Goal: Find specific page/section: Find specific page/section

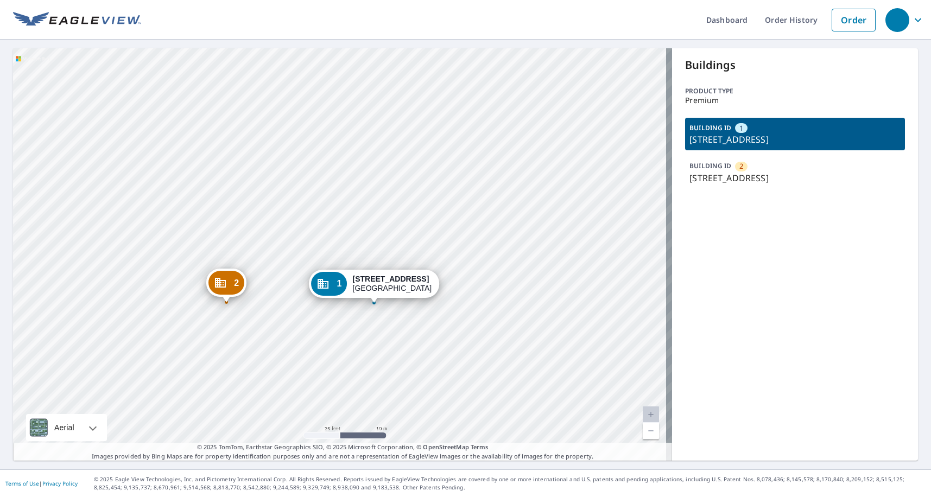
drag, startPoint x: 351, startPoint y: 193, endPoint x: 370, endPoint y: 181, distance: 22.4
click at [370, 181] on div "2 404 143rd St Ocean City, MD 21842 1 400 143rd St Ocean City, MD 21842" at bounding box center [342, 254] width 659 height 413
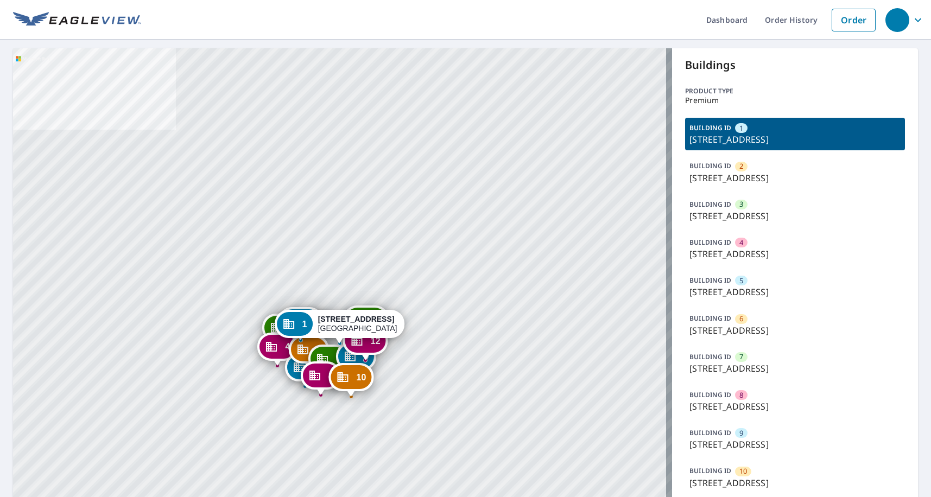
click at [782, 337] on p "[STREET_ADDRESS]" at bounding box center [795, 330] width 211 height 13
click at [771, 337] on p "15300 W Colonial Dr, Winter Garden, FL, 34787" at bounding box center [795, 330] width 211 height 13
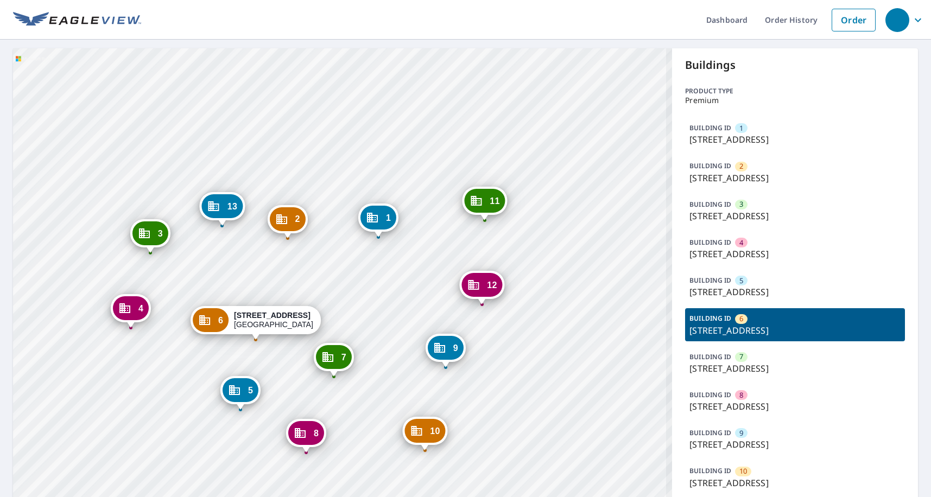
drag, startPoint x: 355, startPoint y: 338, endPoint x: 432, endPoint y: 326, distance: 78.6
click at [433, 326] on div "1 15300 W Colonial Dr Winter Garden, FL 34787 2 15300 W Colonial Dr Winter Gard…" at bounding box center [342, 332] width 659 height 568
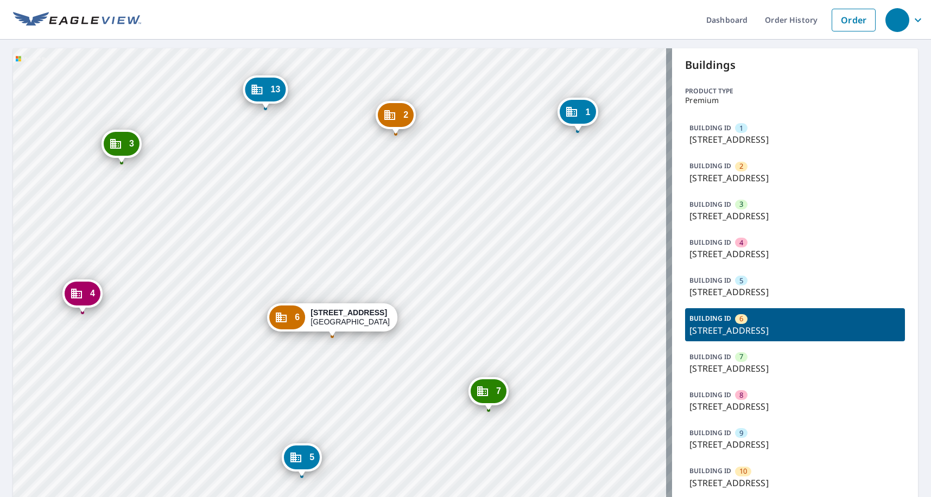
drag, startPoint x: 511, startPoint y: 298, endPoint x: 489, endPoint y: 287, distance: 25.3
click at [489, 287] on div "1 15300 W Colonial Dr Winter Garden, FL 34787 2 15300 W Colonial Dr Winter Gard…" at bounding box center [342, 332] width 659 height 568
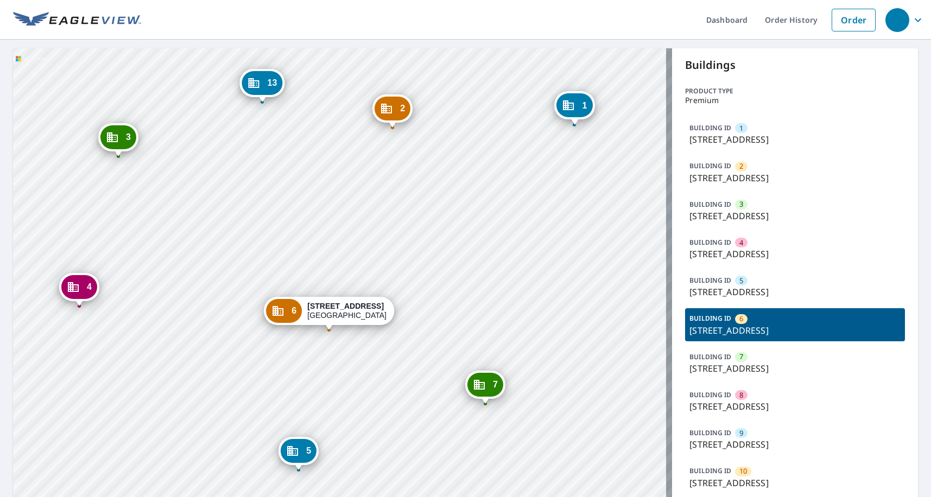
drag, startPoint x: 460, startPoint y: 308, endPoint x: 466, endPoint y: 267, distance: 41.1
click at [466, 267] on div "1 15300 W Colonial Dr Winter Garden, FL 34787 2 15300 W Colonial Dr Winter Gard…" at bounding box center [342, 332] width 659 height 568
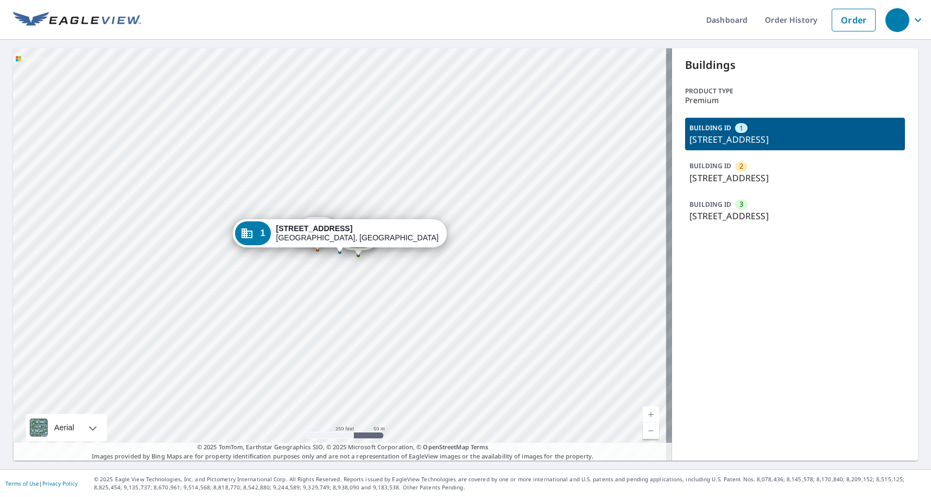
click at [338, 302] on div "2 74 County Rd Oak Bluffs, MA 02557 3 70 Lake Ave Oak Bluffs, MA 02557 1 51 Cou…" at bounding box center [342, 254] width 659 height 413
drag, startPoint x: 284, startPoint y: 263, endPoint x: 327, endPoint y: 250, distance: 44.3
click at [336, 250] on div "2 74 County Rd Oak Bluffs, MA 02557 3 70 Lake Ave Oak Bluffs, MA 02557 1 51 Cou…" at bounding box center [342, 254] width 659 height 413
drag, startPoint x: 373, startPoint y: 290, endPoint x: 378, endPoint y: 296, distance: 8.1
click at [382, 302] on div "2 74 County Rd Oak Bluffs, MA 02557 3 70 Lake Ave Oak Bluffs, MA 02557 1 51 Cou…" at bounding box center [342, 254] width 659 height 413
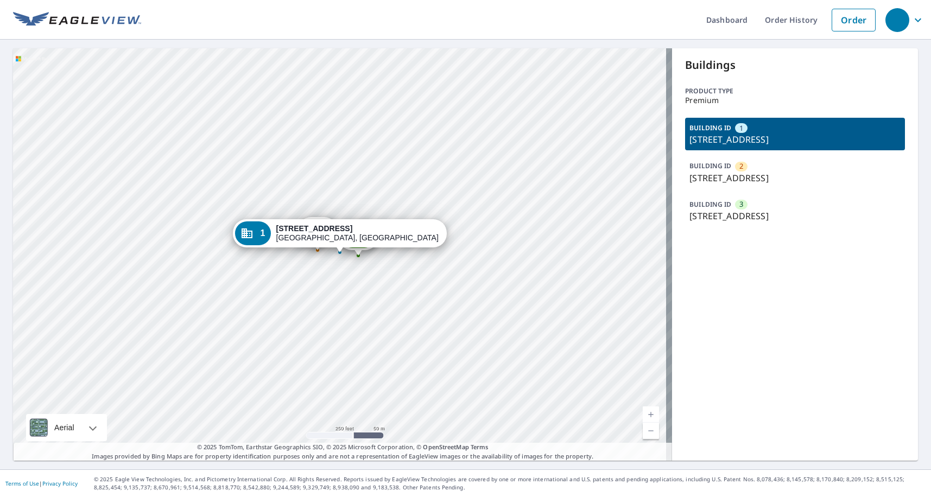
drag, startPoint x: 368, startPoint y: 170, endPoint x: 361, endPoint y: 178, distance: 10.0
click at [361, 178] on div "2 74 County Rd Oak Bluffs, MA 02557 3 70 Lake Ave Oak Bluffs, MA 02557 1 51 Cou…" at bounding box center [342, 254] width 659 height 413
click at [848, 77] on div "Buildings Product type Premium BUILDING ID 1 51 County Rd, Oak Bluffs, MA, 0255…" at bounding box center [795, 254] width 246 height 413
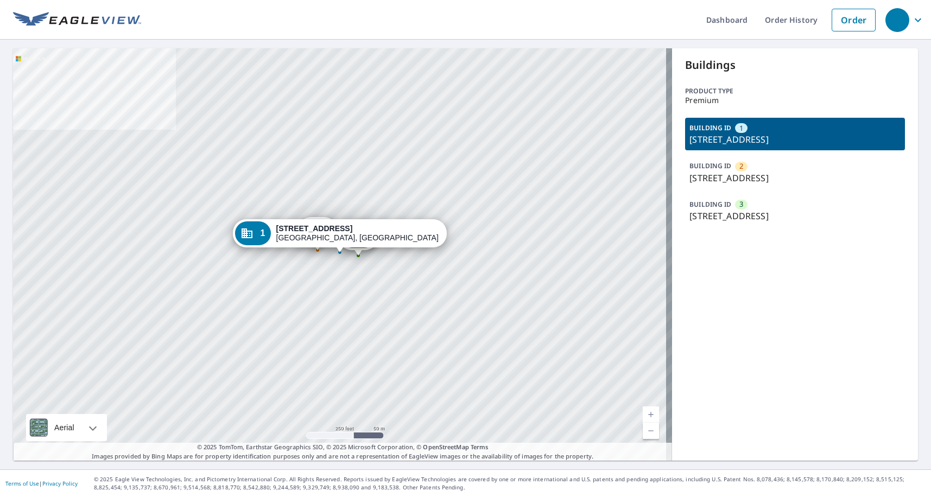
click at [644, 415] on link "Current Level 17, Zoom In" at bounding box center [651, 415] width 16 height 16
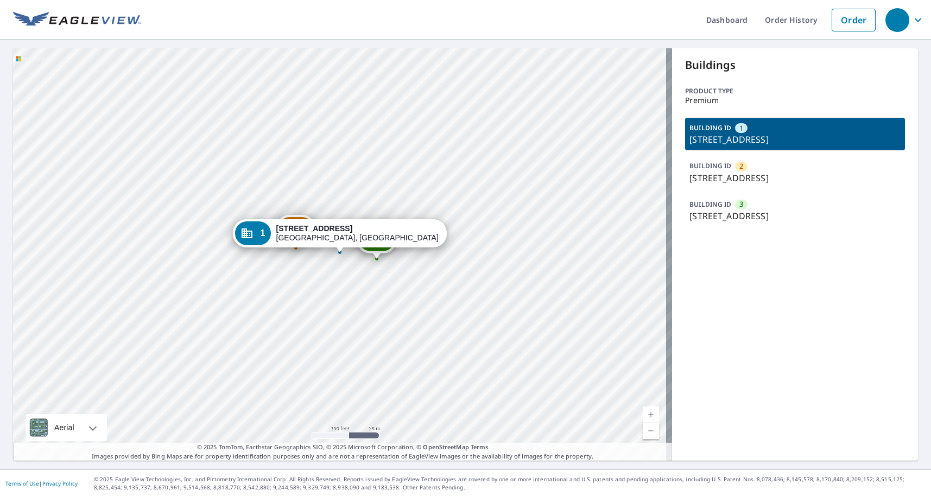
click at [644, 415] on link "Current Level 18, Zoom In" at bounding box center [651, 415] width 16 height 16
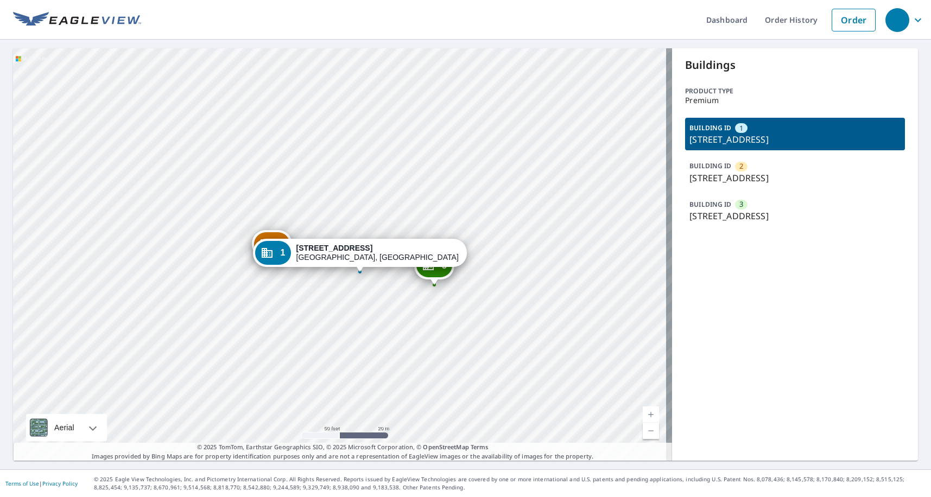
drag, startPoint x: 358, startPoint y: 324, endPoint x: 376, endPoint y: 338, distance: 23.6
click at [376, 338] on div "2 74 County Rd Oak Bluffs, MA 02557 3 70 Lake Ave Oak Bluffs, MA 02557 1 51 Cou…" at bounding box center [342, 254] width 659 height 413
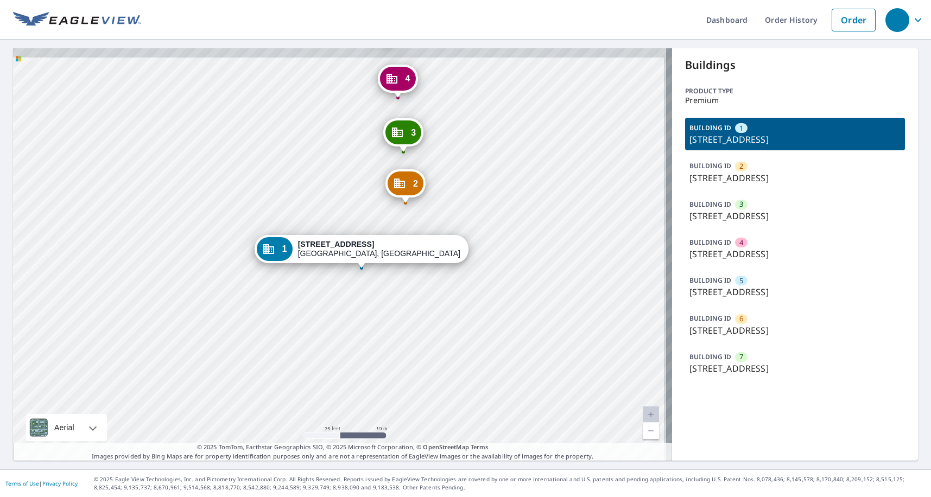
click at [363, 301] on div "2 1300 Klein Ave Venice, IL 62090 3 1300 Klein Ave Venice, IL 62090 4 1300 Klei…" at bounding box center [342, 254] width 659 height 413
click at [772, 336] on p "1300 Klein Ave, Venice, IL, 62090" at bounding box center [795, 330] width 211 height 13
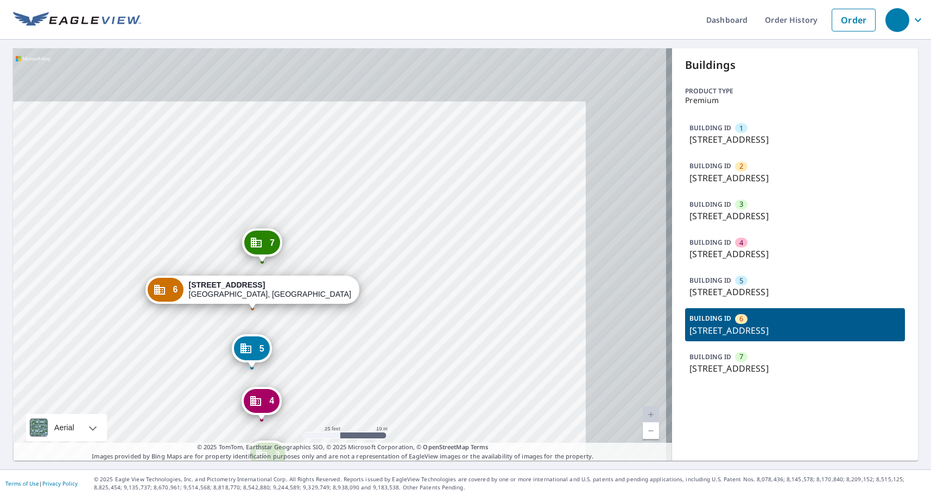
drag, startPoint x: 520, startPoint y: 216, endPoint x: 417, endPoint y: 264, distance: 113.9
click at [416, 275] on div "1 1300 Klein Ave Venice, IL 62090 2 1300 Klein Ave Venice, IL 62090 3 1300 Klei…" at bounding box center [342, 254] width 659 height 413
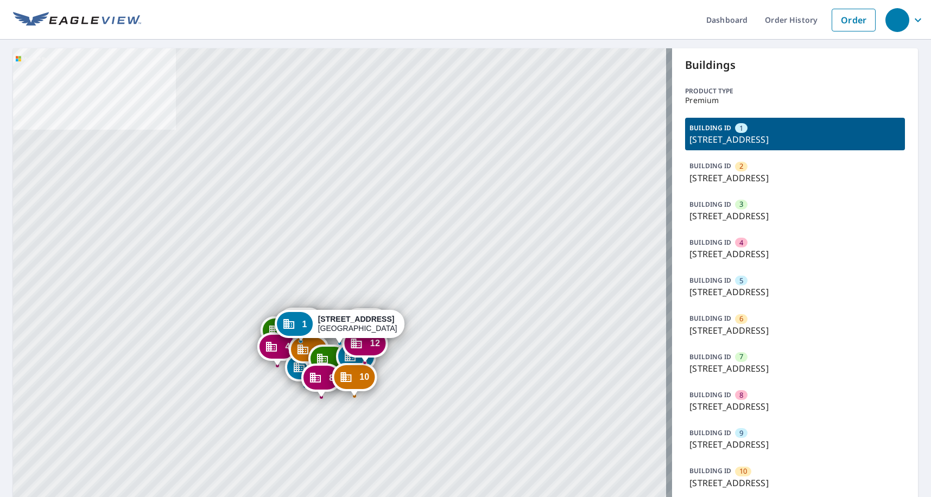
drag, startPoint x: 433, startPoint y: 217, endPoint x: 440, endPoint y: 210, distance: 10.4
click at [440, 210] on div "2 [STREET_ADDRESS] 3 [STREET_ADDRESS] 4 [STREET_ADDRESS] 5 [GEOGRAPHIC_DATA]-61…" at bounding box center [342, 332] width 659 height 568
drag, startPoint x: 381, startPoint y: 249, endPoint x: 450, endPoint y: 154, distance: 117.8
click at [450, 154] on div "2 [STREET_ADDRESS] 3 [STREET_ADDRESS] 4 [STREET_ADDRESS] 5 [GEOGRAPHIC_DATA]-61…" at bounding box center [342, 332] width 659 height 568
drag, startPoint x: 437, startPoint y: 365, endPoint x: 490, endPoint y: 282, distance: 99.1
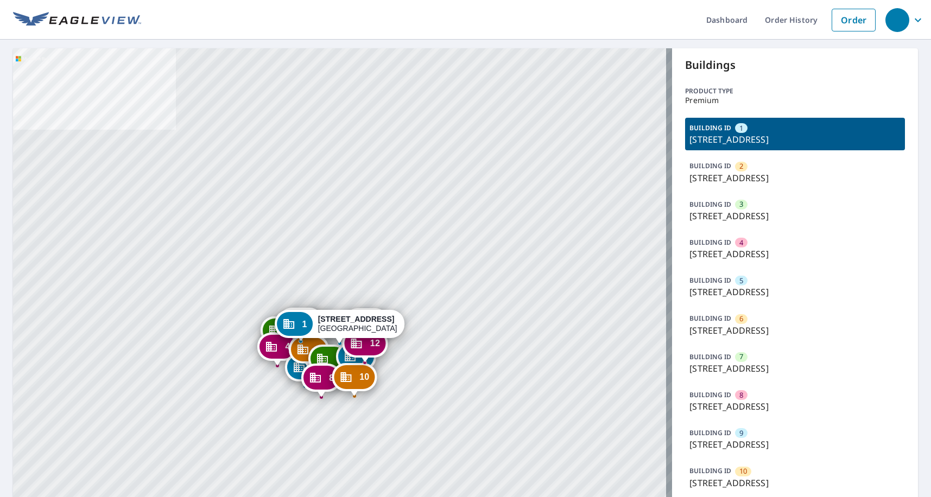
click at [490, 282] on div "2 [STREET_ADDRESS] 3 [STREET_ADDRESS] 4 [STREET_ADDRESS] 5 [GEOGRAPHIC_DATA]-61…" at bounding box center [342, 332] width 659 height 568
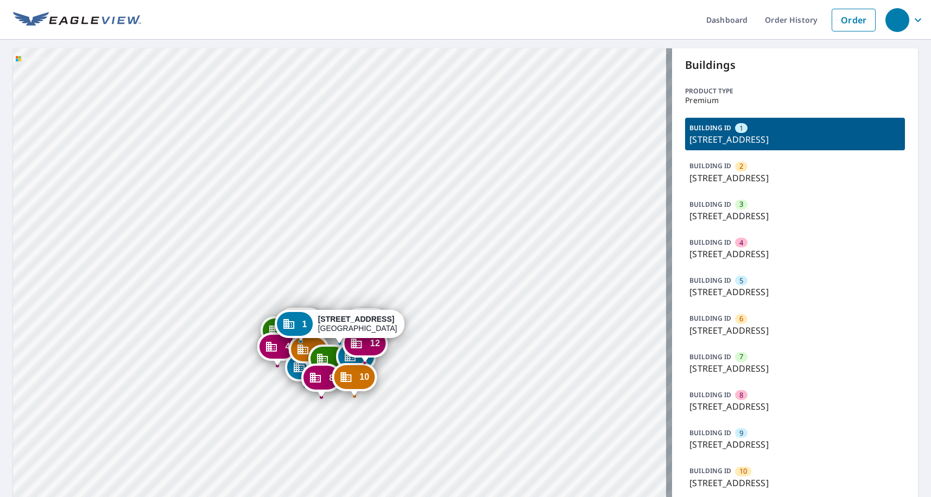
drag, startPoint x: 480, startPoint y: 347, endPoint x: 520, endPoint y: 201, distance: 151.3
click at [586, 172] on div "2 [STREET_ADDRESS] 3 [STREET_ADDRESS] 4 [STREET_ADDRESS] 5 [GEOGRAPHIC_DATA]-61…" at bounding box center [342, 332] width 659 height 568
drag, startPoint x: 559, startPoint y: 450, endPoint x: 536, endPoint y: 395, distance: 59.6
click at [558, 449] on div "2 15300 W Colonial Dr Winter Garden, FL 34787 3 15300 W Colonial Dr Winter Gard…" at bounding box center [342, 332] width 659 height 568
drag, startPoint x: 536, startPoint y: 395, endPoint x: 480, endPoint y: 329, distance: 86.7
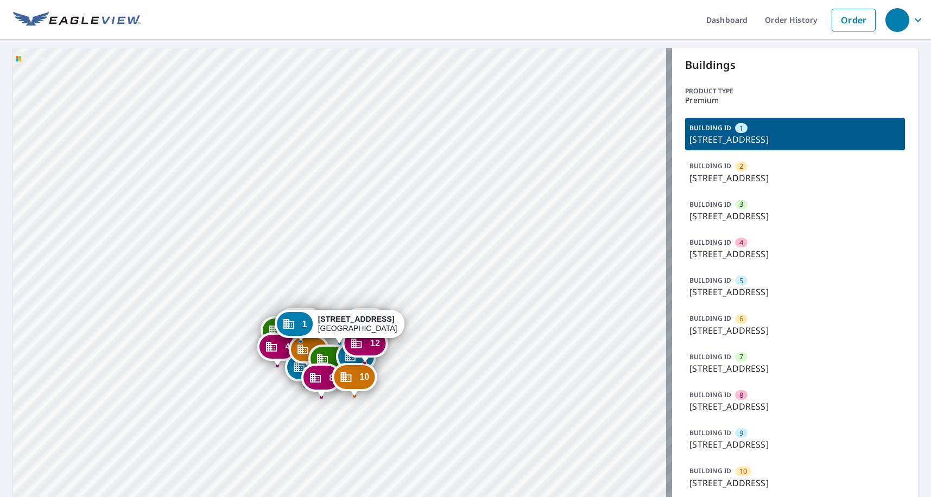
click at [533, 388] on div "2 15300 W Colonial Dr Winter Garden, FL 34787 3 15300 W Colonial Dr Winter Gard…" at bounding box center [342, 332] width 659 height 568
click at [480, 328] on div "2 15300 W Colonial Dr Winter Garden, FL 34787 3 15300 W Colonial Dr Winter Gard…" at bounding box center [342, 332] width 659 height 568
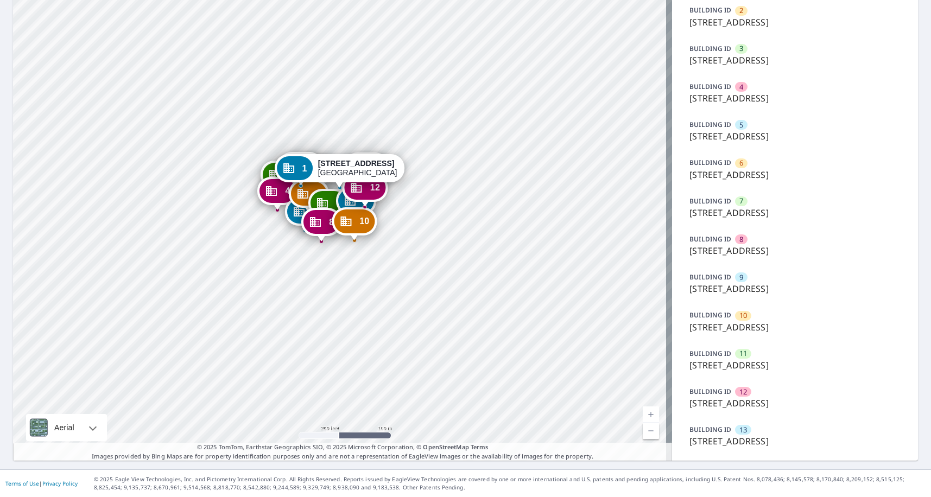
scroll to position [162, 0]
click at [644, 423] on link "Current Level 17, Zoom In" at bounding box center [651, 415] width 16 height 16
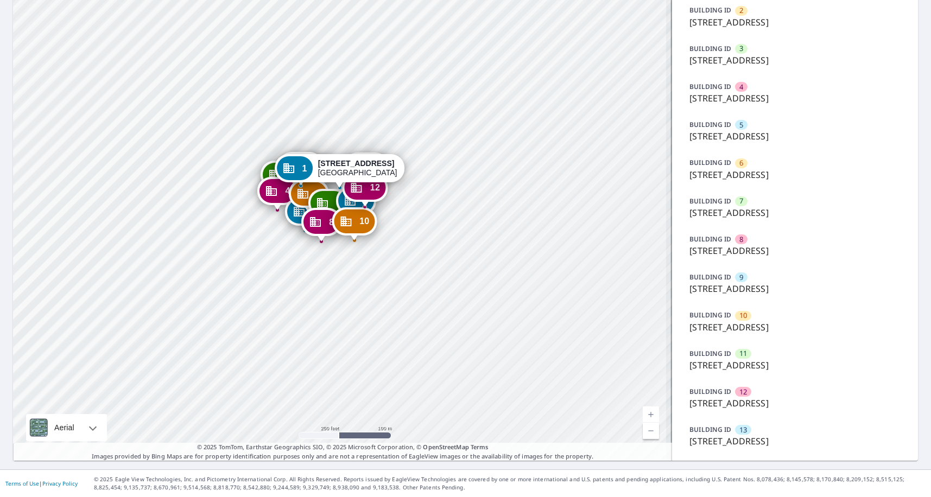
click at [645, 423] on link "Current Level 17.017226414110596, Zoom In" at bounding box center [651, 415] width 16 height 16
click at [645, 423] on link "Current Level 17.02042785339287, Zoom In Disabled" at bounding box center [651, 415] width 16 height 16
drag, startPoint x: 377, startPoint y: 249, endPoint x: 377, endPoint y: 276, distance: 27.7
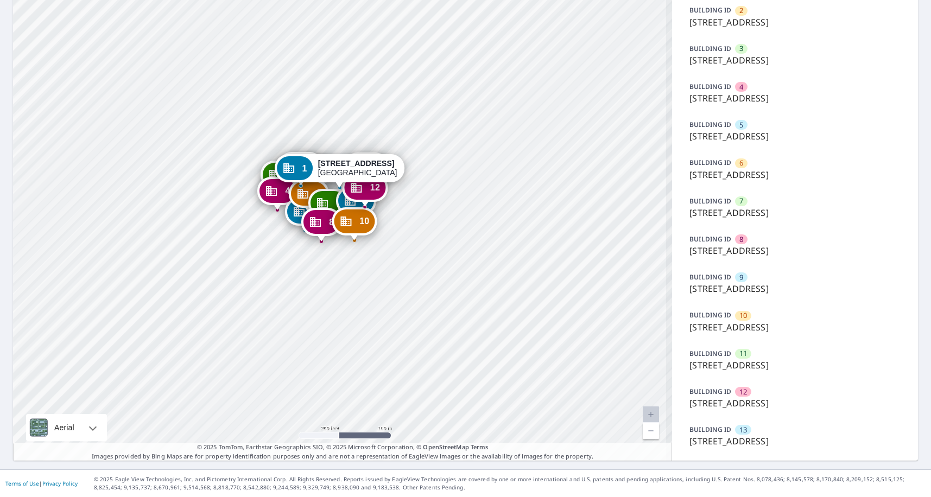
click at [400, 316] on div "2 15300 W Colonial Dr Winter Garden, FL 34787 3 15300 W Colonial Dr Winter Gard…" at bounding box center [342, 177] width 659 height 568
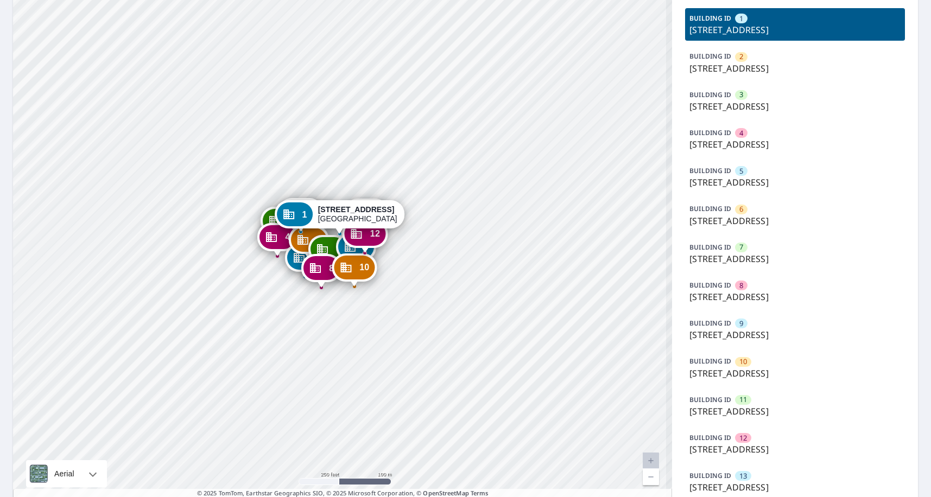
scroll to position [182, 0]
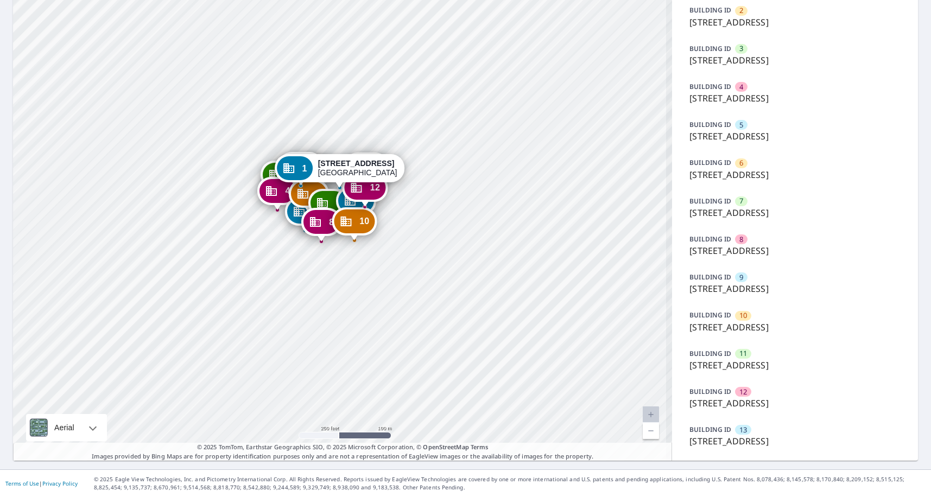
click at [742, 173] on div "BUILDING ID 1 15300 W Colonial Dr, Winter Garden, FL, 34787 BUILDING ID 2 15300…" at bounding box center [795, 207] width 220 height 490
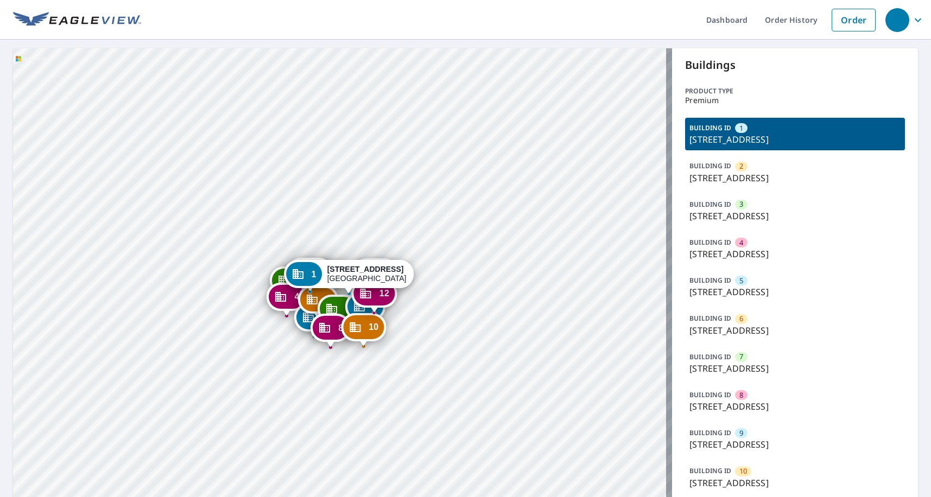
click at [392, 139] on div "2 [STREET_ADDRESS] 3 [STREET_ADDRESS] 4 [STREET_ADDRESS] 5 [GEOGRAPHIC_DATA]-61…" at bounding box center [342, 332] width 659 height 568
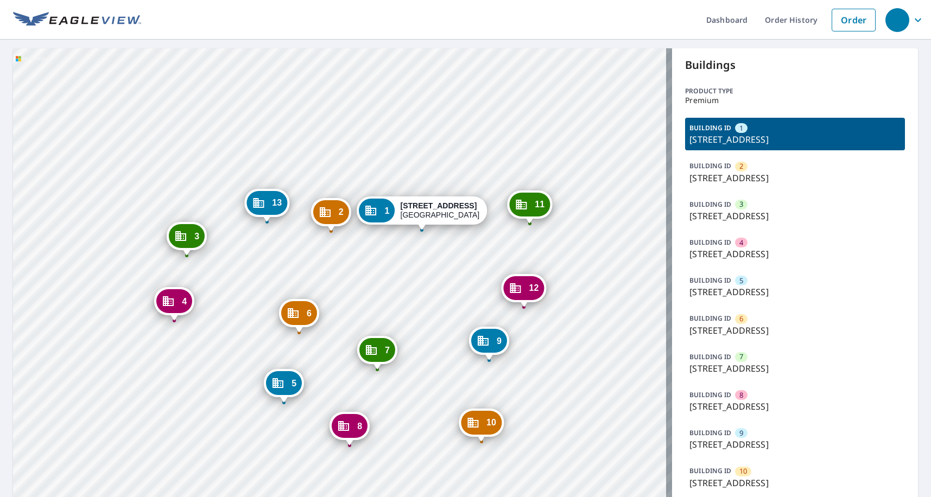
drag, startPoint x: 418, startPoint y: 222, endPoint x: 367, endPoint y: 246, distance: 56.8
click at [419, 220] on div "2 [STREET_ADDRESS] 3 [STREET_ADDRESS] 4 [STREET_ADDRESS] 5 [GEOGRAPHIC_DATA]-61…" at bounding box center [342, 332] width 659 height 568
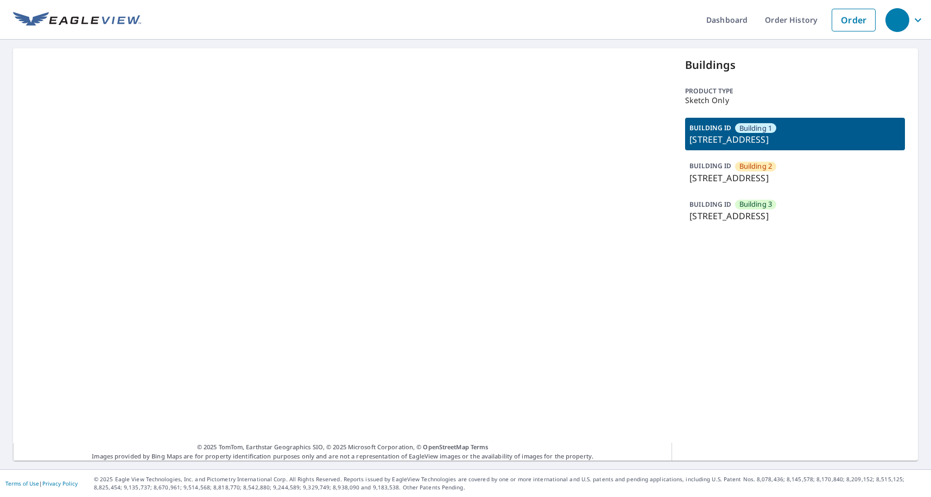
click at [769, 182] on p "4821 North Hydraulic Avenue, Park City, KS, 67219" at bounding box center [795, 178] width 211 height 13
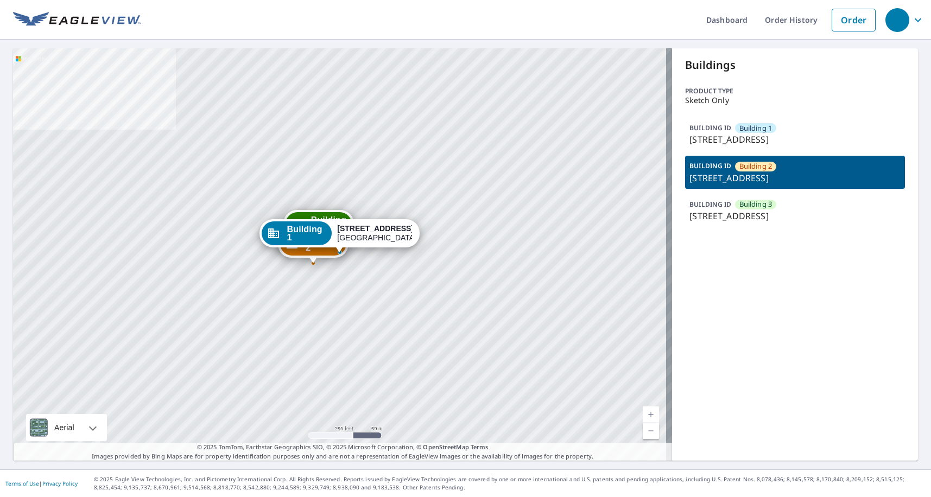
drag, startPoint x: 442, startPoint y: 290, endPoint x: 431, endPoint y: 273, distance: 21.1
click at [446, 288] on div "Building 2 4821 North Hydraulic Avenue Park City, KS 67219 Building 3 4821 Nort…" at bounding box center [342, 254] width 659 height 413
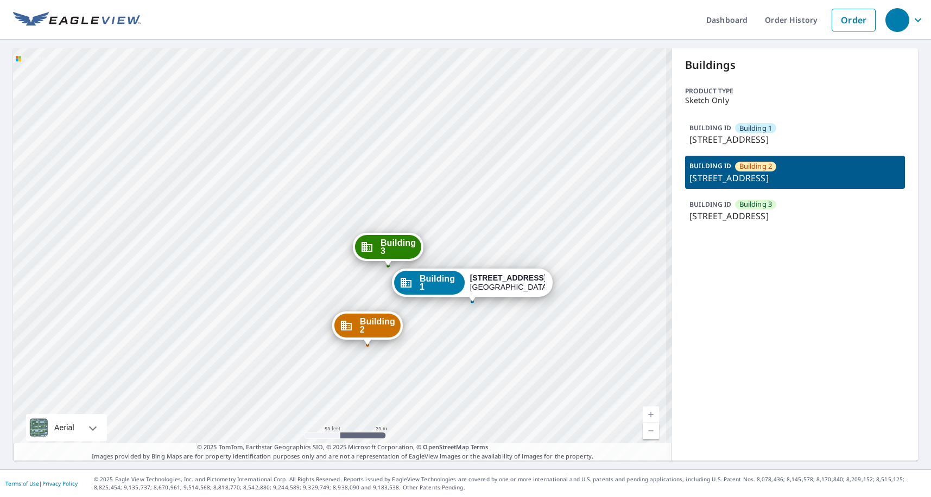
drag, startPoint x: 489, startPoint y: 201, endPoint x: 491, endPoint y: 175, distance: 26.2
click at [491, 175] on div "Building 2 4821 North Hydraulic Avenue Park City, KS 67219 Building 3 4821 Nort…" at bounding box center [342, 254] width 659 height 413
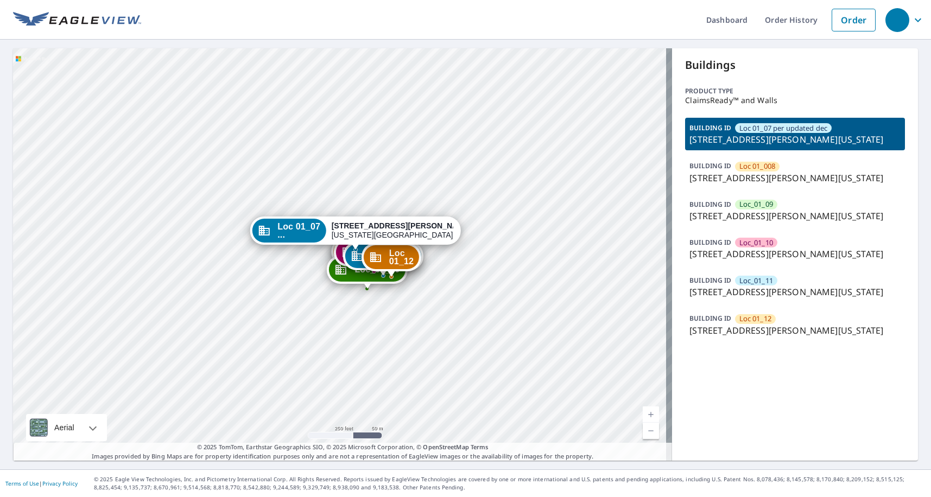
drag, startPoint x: 284, startPoint y: 332, endPoint x: 301, endPoint y: 329, distance: 16.5
click at [301, 329] on div "Loc 01_008 861 W Moreno Ave Colorado Springs, CO 80905 Loc_01_09 869 W Moreno A…" at bounding box center [342, 254] width 659 height 413
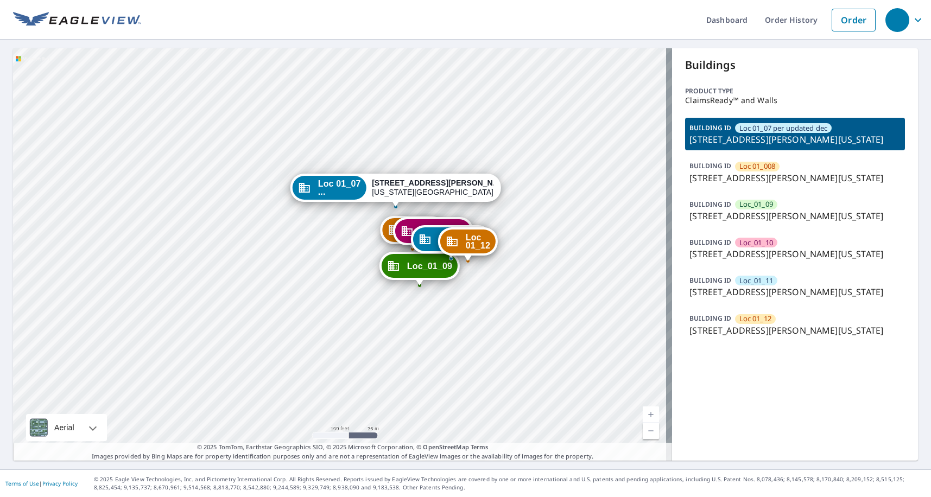
click at [728, 262] on div "BUILDING ID Loc_01_10 857 W Moreno Ave, Colorado Springs, CO, 80905" at bounding box center [795, 248] width 220 height 33
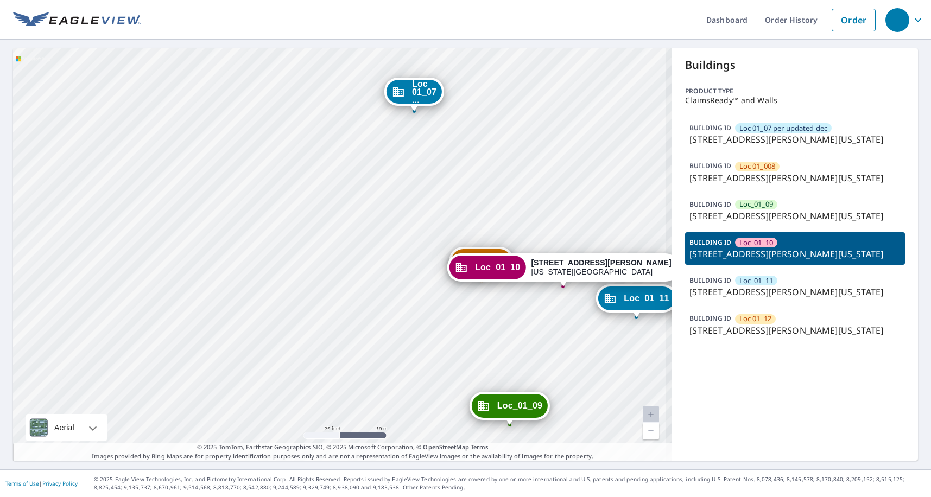
drag, startPoint x: 513, startPoint y: 203, endPoint x: 438, endPoint y: 196, distance: 75.2
click at [439, 193] on div "Loc 01_07 ... 865 W Moreno Ave Colorado Springs, CO 80905 Loc 01_008 861 W More…" at bounding box center [342, 254] width 659 height 413
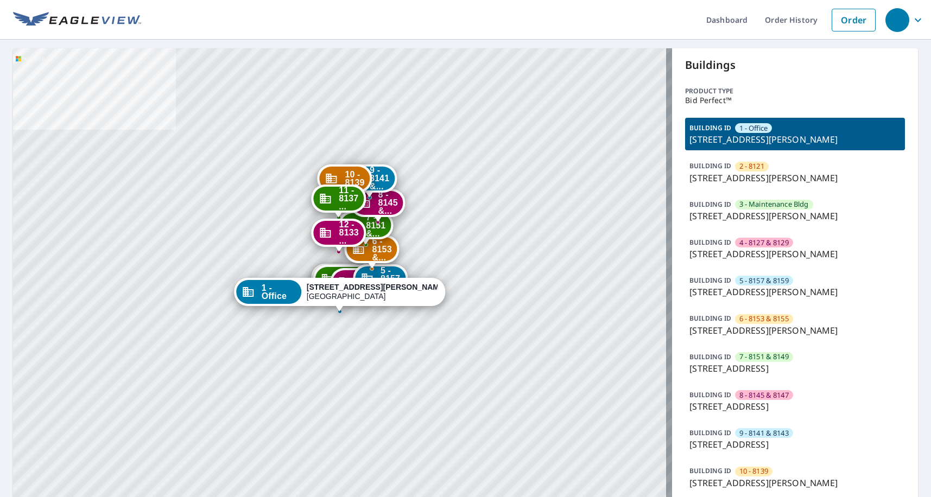
drag, startPoint x: 534, startPoint y: 224, endPoint x: 557, endPoint y: 217, distance: 23.5
click at [557, 217] on div "2 - 8121 [STREET_ADDRESS][PERSON_NAME] 3 - Mainte... [STREET_ADDRESS][PERSON_NA…" at bounding box center [342, 313] width 659 height 530
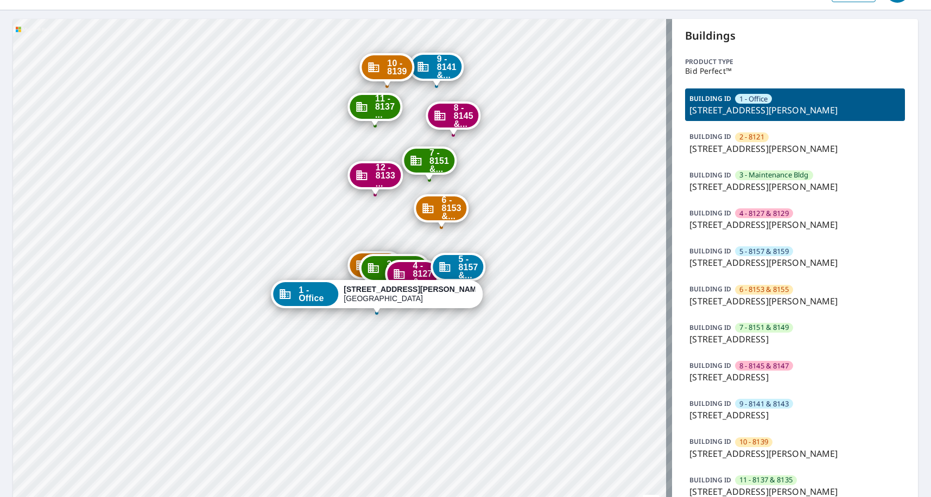
scroll to position [54, 0]
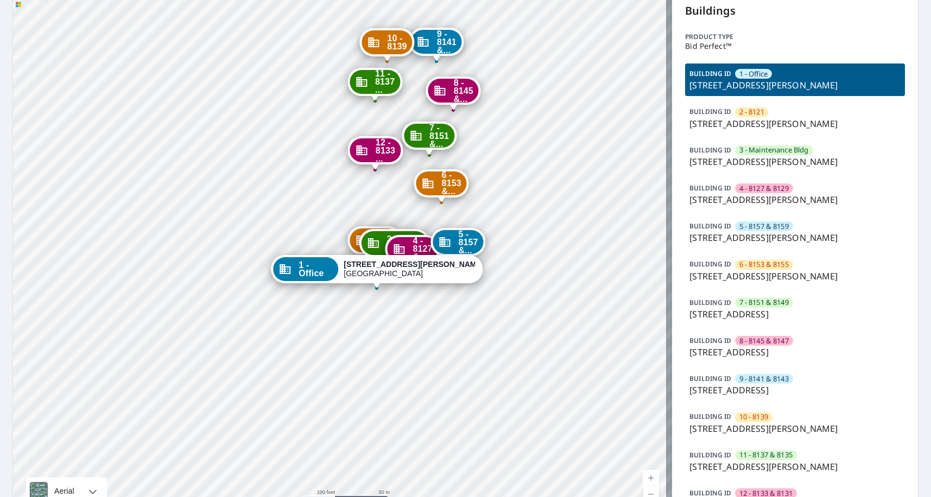
click at [765, 414] on div "10 - 8139" at bounding box center [753, 418] width 37 height 10
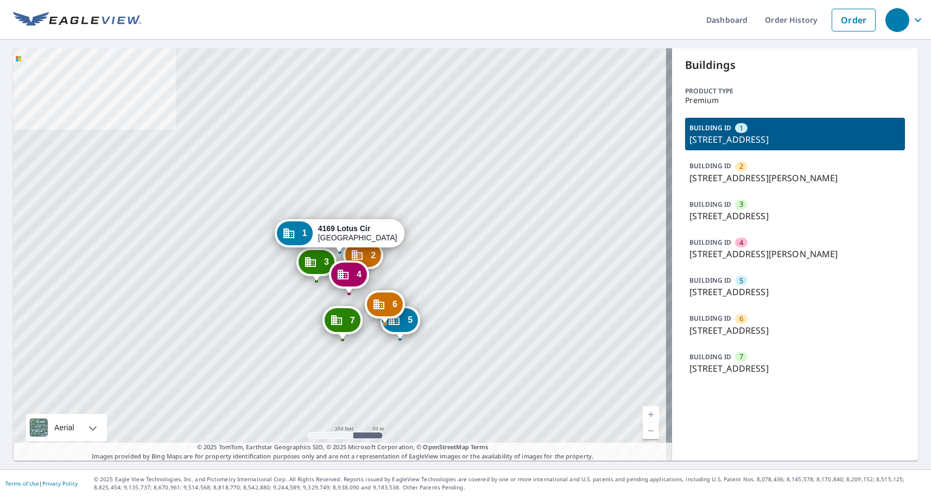
click at [482, 290] on div "2 [STREET_ADDRESS][PERSON_NAME] 3 [STREET_ADDRESS] 4 8039 [PERSON_NAME][GEOGRAP…" at bounding box center [342, 254] width 659 height 413
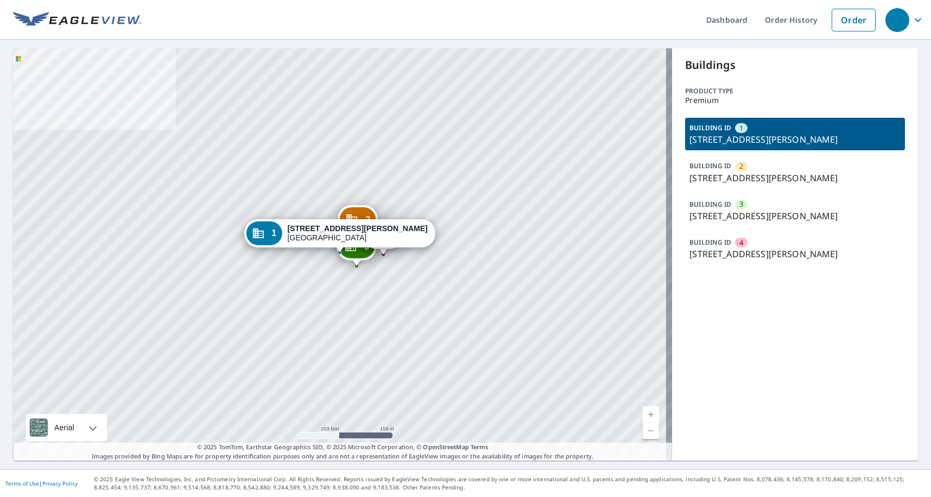
drag, startPoint x: 513, startPoint y: 265, endPoint x: 499, endPoint y: 271, distance: 14.6
click at [512, 265] on div "2 1882 Carolina Towne Ct Mount Pleasant, SC 29464 3 1891 Carolina Towne Ct Moun…" at bounding box center [342, 254] width 659 height 413
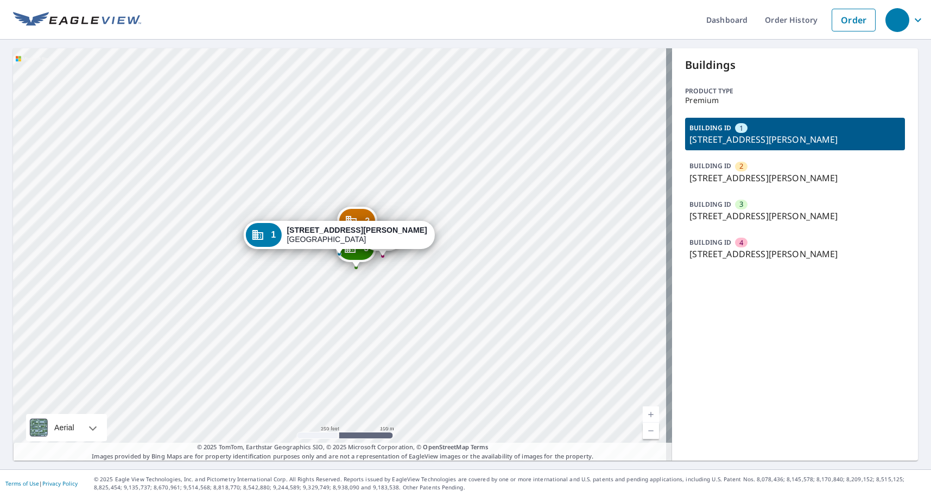
drag, startPoint x: 369, startPoint y: 286, endPoint x: 380, endPoint y: 291, distance: 12.1
click at [381, 294] on div "2 1882 Carolina Towne Ct Mount Pleasant, SC 29464 3 1891 Carolina Towne Ct Moun…" at bounding box center [342, 254] width 659 height 413
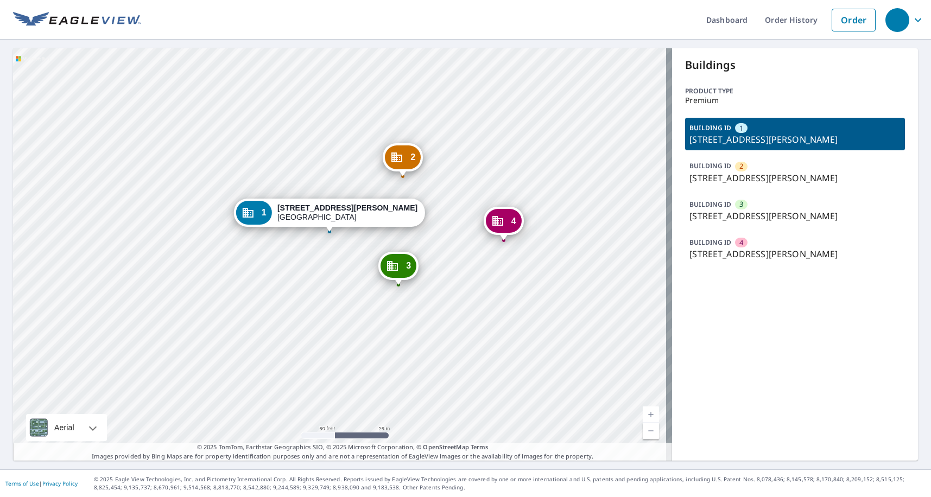
click at [729, 185] on p "1882 Carolina Towne Ct, Mount Pleasant, SC, 29464" at bounding box center [795, 178] width 211 height 13
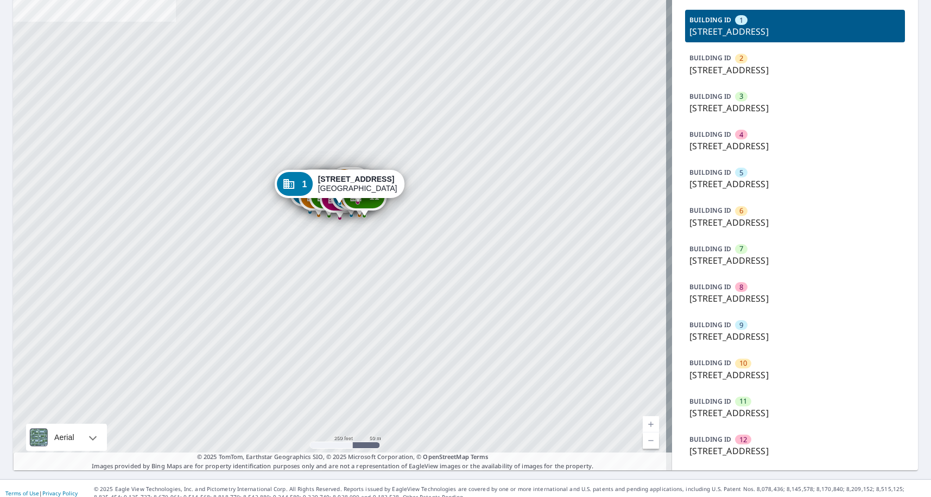
scroll to position [109, 0]
click at [749, 334] on p "[STREET_ADDRESS]" at bounding box center [795, 336] width 211 height 13
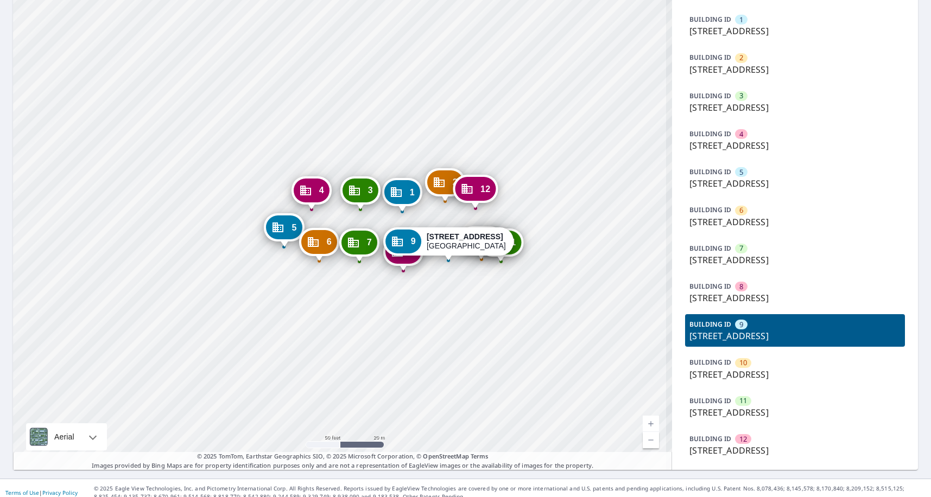
drag, startPoint x: 546, startPoint y: 231, endPoint x: 432, endPoint y: 198, distance: 118.2
click at [453, 198] on div "12 [STREET_ADDRESS]" at bounding box center [475, 192] width 45 height 34
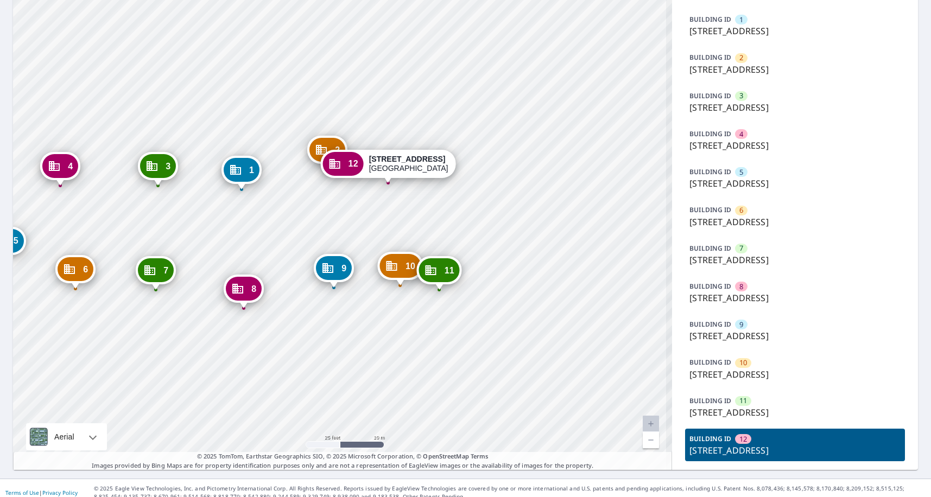
drag, startPoint x: 372, startPoint y: 347, endPoint x: 369, endPoint y: 339, distance: 9.0
click at [375, 345] on div "1 [STREET_ADDRESS] 2 [STREET_ADDRESS] 3 [STREET_ADDRESS] 4 [STREET_ADDRESS] 5 […" at bounding box center [342, 205] width 659 height 530
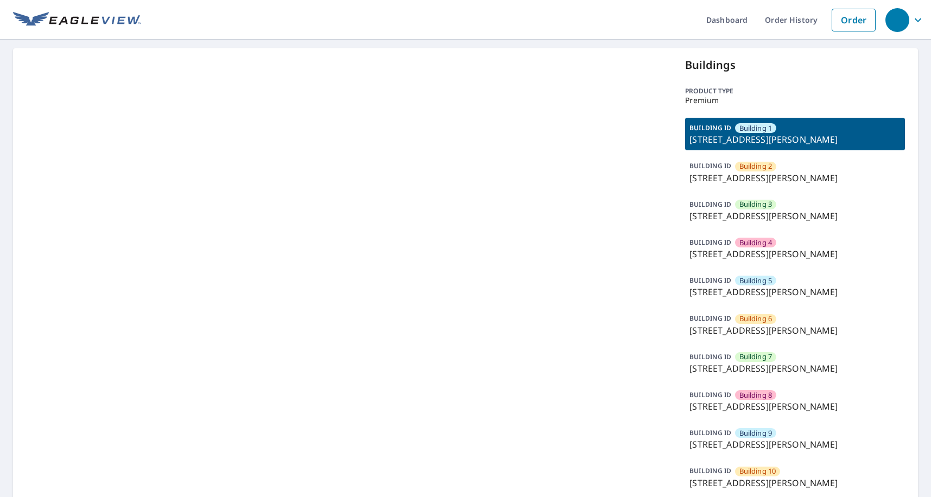
click at [778, 148] on div "BUILDING [GEOGRAPHIC_DATA] 1 [STREET_ADDRESS][PERSON_NAME]" at bounding box center [795, 134] width 220 height 33
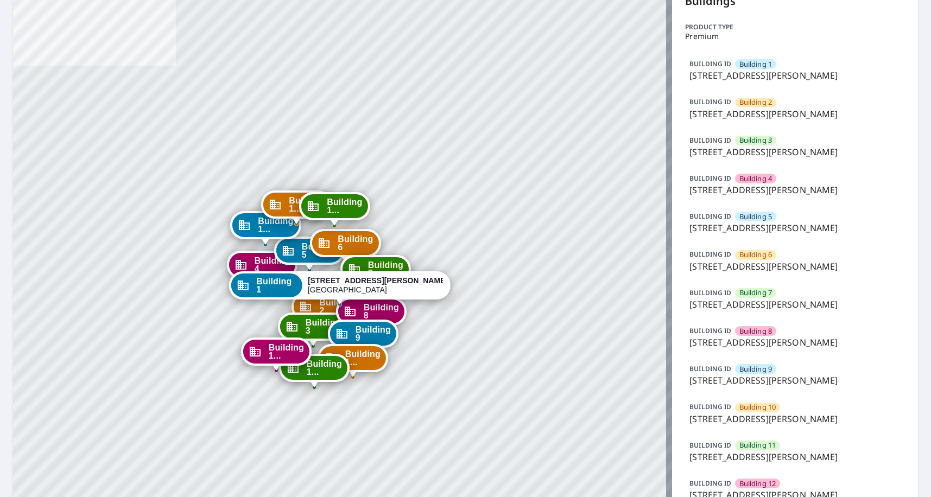
scroll to position [163, 0]
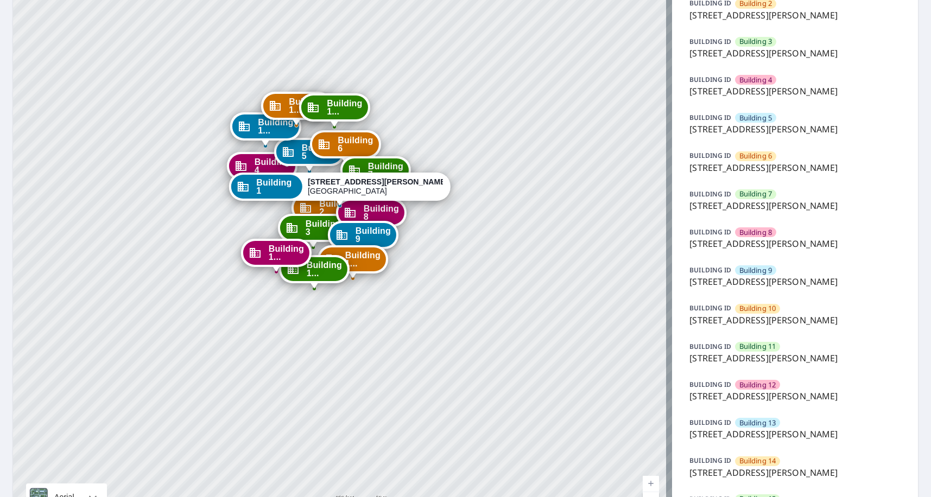
click at [751, 317] on p "19199 Jackson Court, Elk River, MN, 55330" at bounding box center [795, 320] width 211 height 13
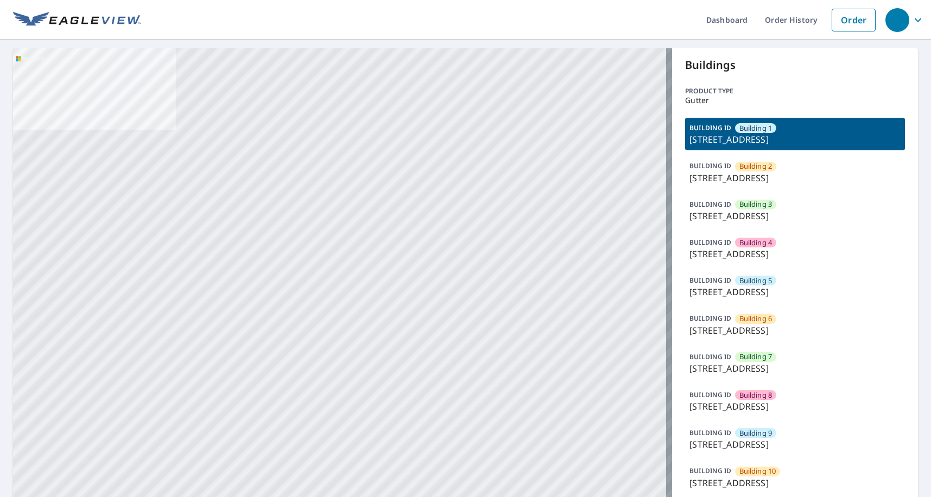
click at [775, 260] on p "[STREET_ADDRESS]" at bounding box center [795, 254] width 211 height 13
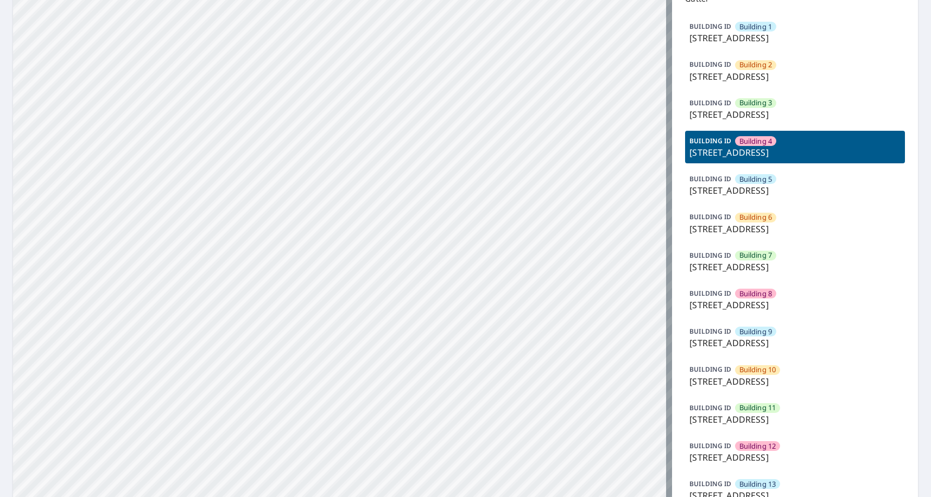
scroll to position [217, 0]
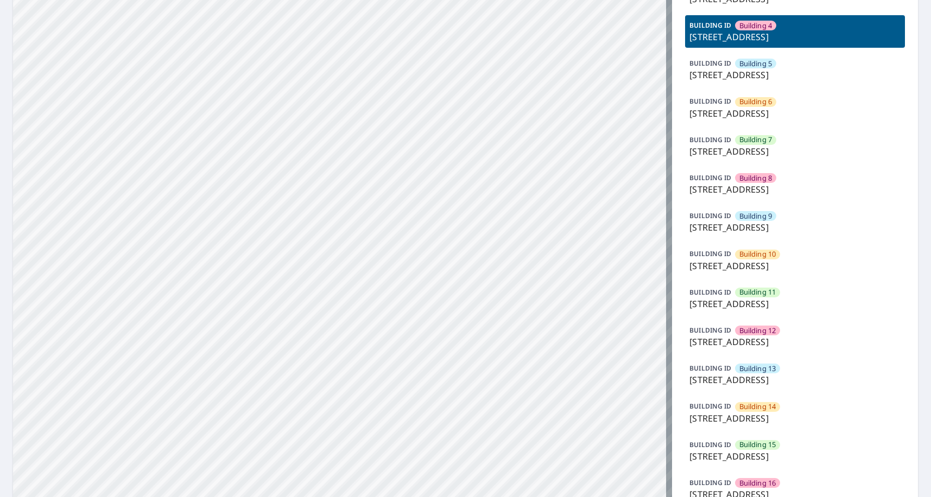
click at [780, 412] on p "[STREET_ADDRESS]" at bounding box center [795, 418] width 211 height 13
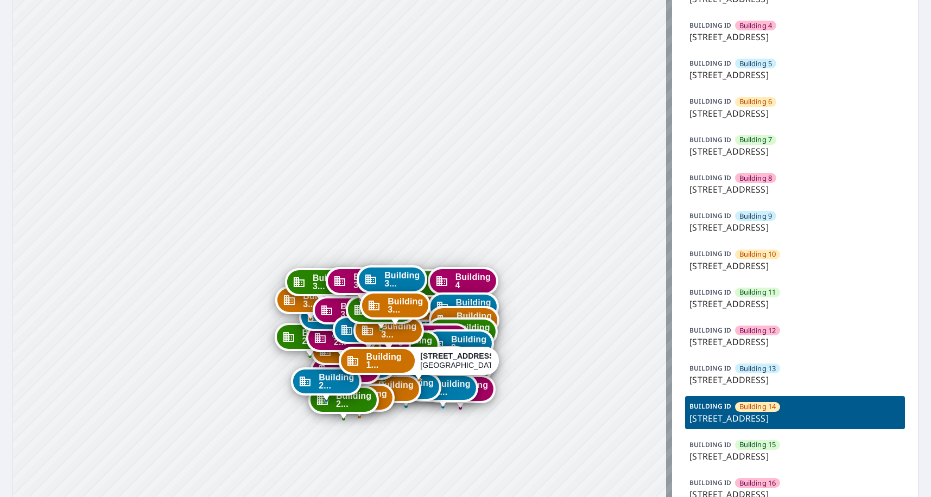
drag, startPoint x: 488, startPoint y: 288, endPoint x: 510, endPoint y: 199, distance: 92.3
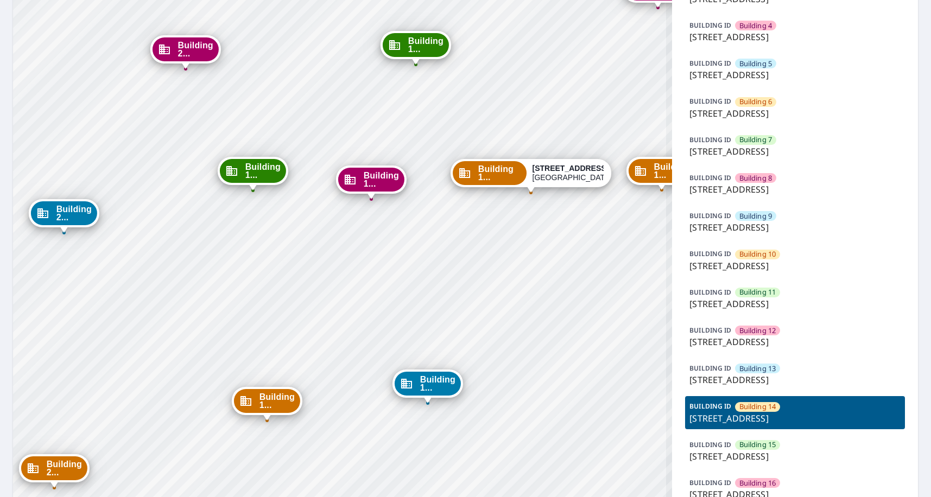
drag, startPoint x: 539, startPoint y: 292, endPoint x: 465, endPoint y: 342, distance: 88.4
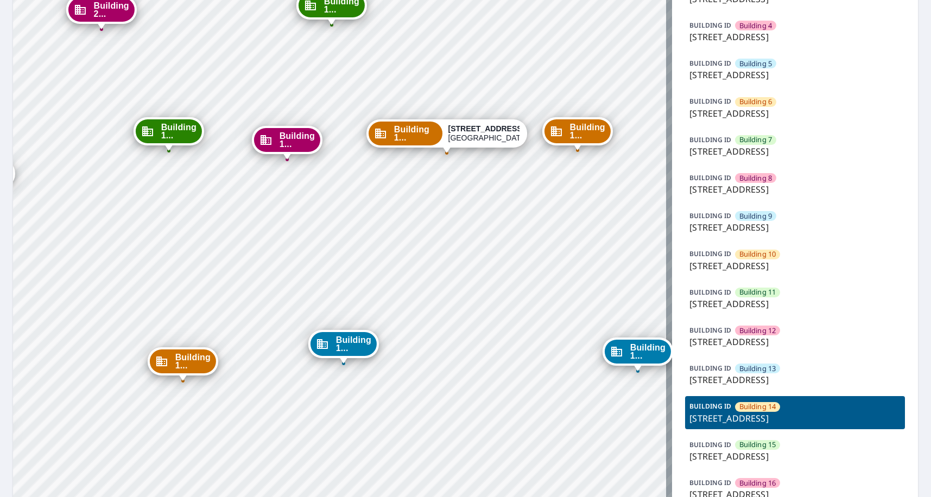
drag, startPoint x: 498, startPoint y: 273, endPoint x: 499, endPoint y: 245, distance: 27.2
